Goal: Task Accomplishment & Management: Manage account settings

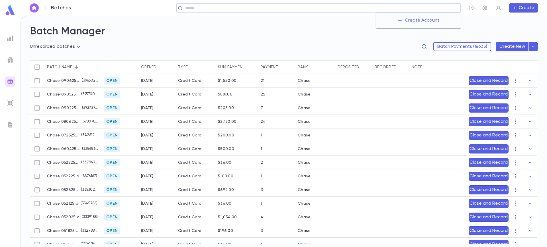
click at [411, 7] on input "text" at bounding box center [320, 7] width 275 height 5
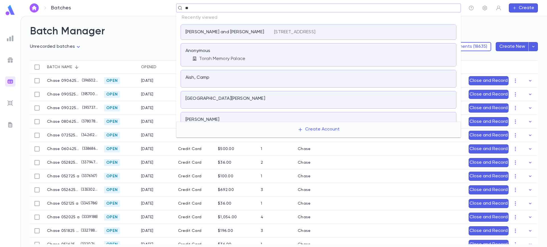
type input "*"
type input "*****"
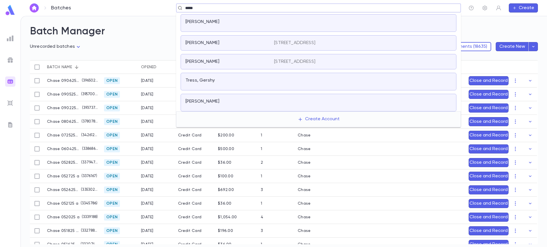
click at [240, 108] on div "[PERSON_NAME]" at bounding box center [319, 103] width 276 height 18
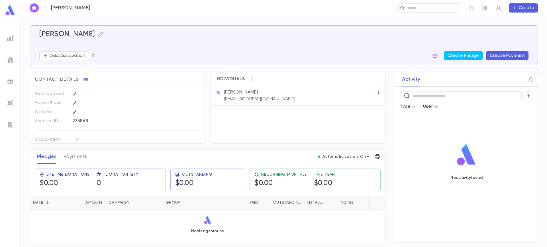
click at [240, 20] on div "[PERSON_NAME] Add Association Create Pledge Create Payment Contact Details Best…" at bounding box center [284, 131] width 526 height 231
click at [225, 5] on div "​" at bounding box center [280, 7] width 361 height 9
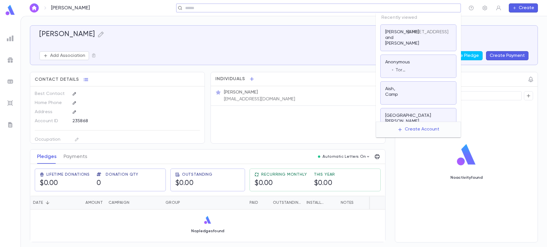
click at [413, 8] on input "text" at bounding box center [316, 7] width 266 height 5
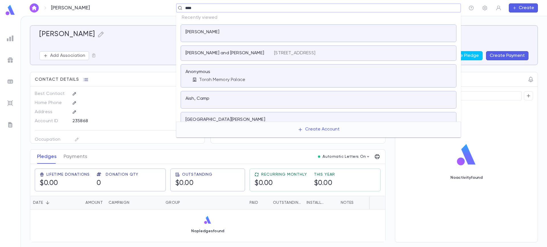
type input "*****"
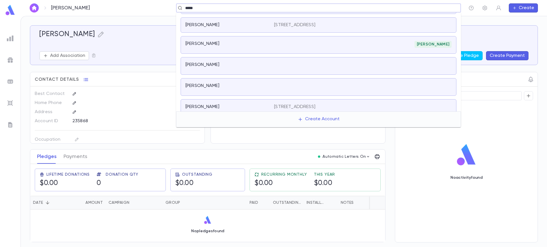
scroll to position [98, 0]
click at [382, 43] on div "[PERSON_NAME]" at bounding box center [362, 44] width 177 height 7
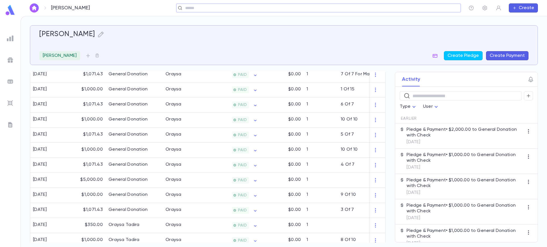
scroll to position [339, 0]
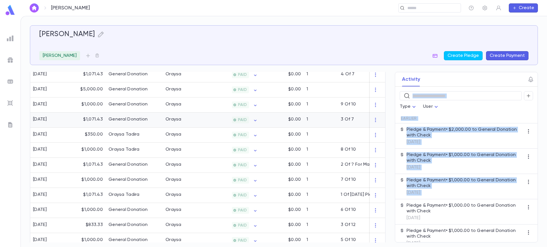
drag, startPoint x: 390, startPoint y: 220, endPoint x: 370, endPoint y: 115, distance: 106.6
click at [370, 115] on div "[PERSON_NAME] [PERSON_NAME] Create Pledge Create Payment Contact Details Best C…" at bounding box center [284, 134] width 508 height 218
click at [388, 143] on div "Activity ​ Type User Earlier Pledge & Payment • $2,000.00 to General Donation w…" at bounding box center [460, 157] width 153 height 171
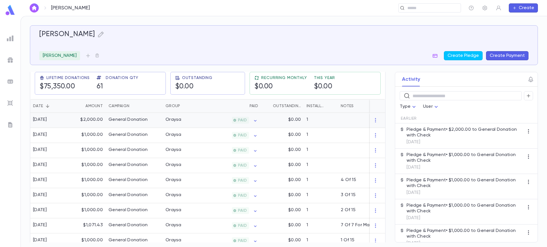
scroll to position [99, 0]
